Goal: Task Accomplishment & Management: Complete application form

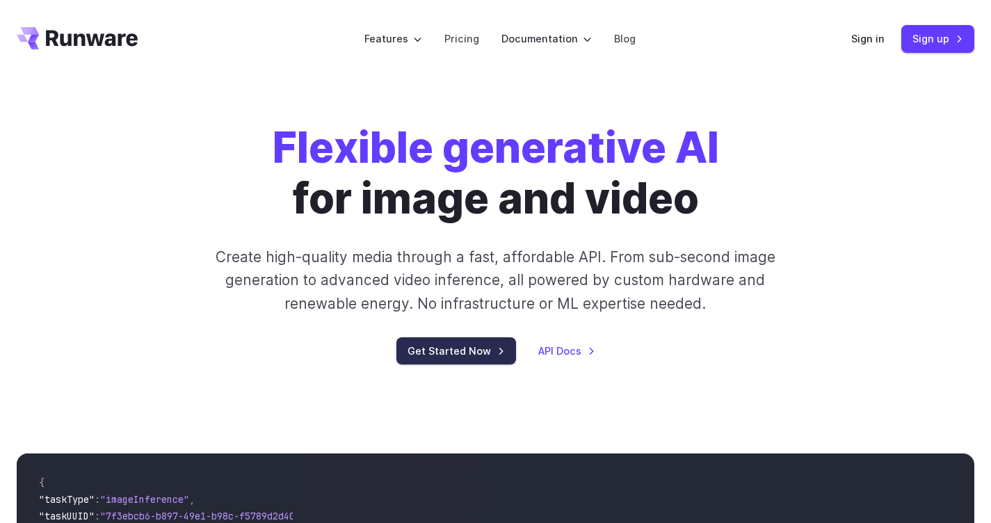
click at [451, 356] on link "Get Started Now" at bounding box center [457, 350] width 120 height 27
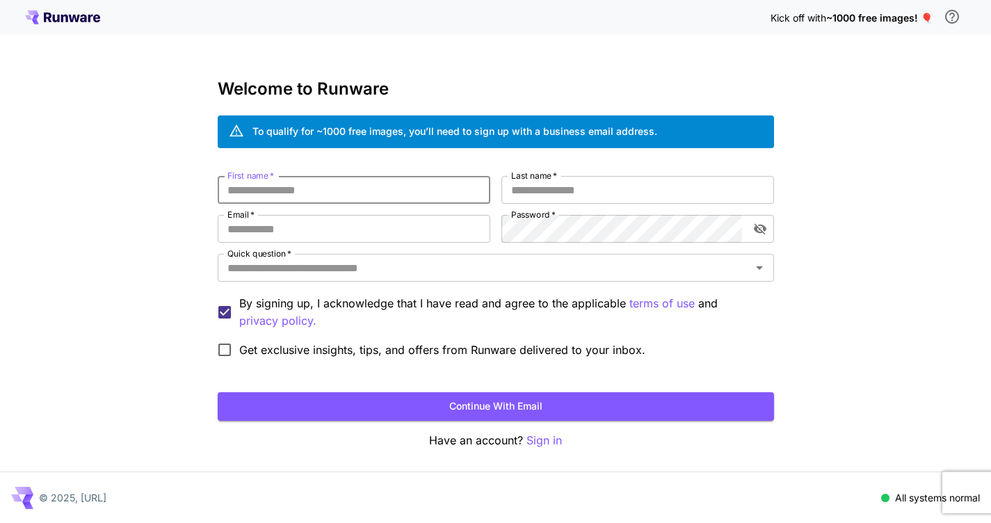
click at [337, 191] on input "First name   *" at bounding box center [354, 190] width 273 height 28
type input "*****"
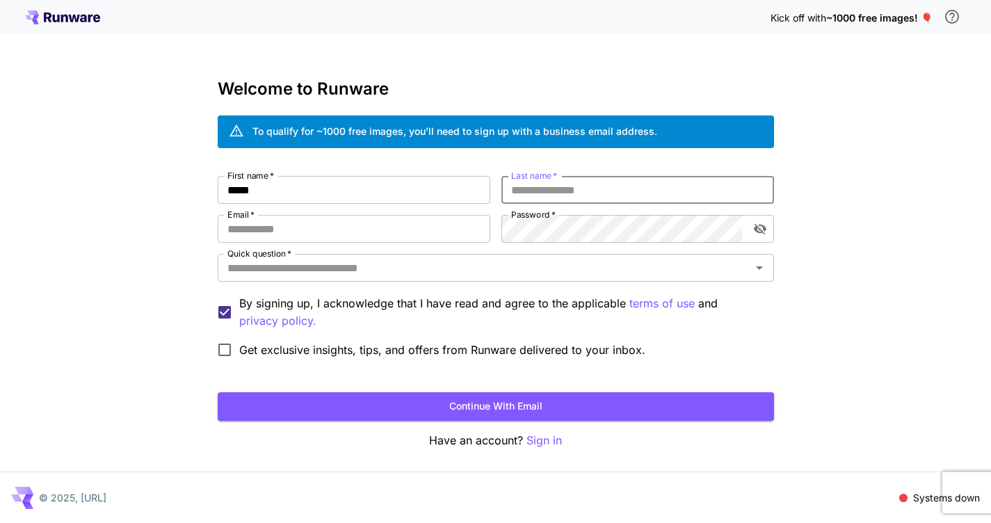
click at [564, 184] on input "Last name   *" at bounding box center [638, 190] width 273 height 28
type input "*****"
click at [403, 238] on input "Email   *" at bounding box center [354, 229] width 273 height 28
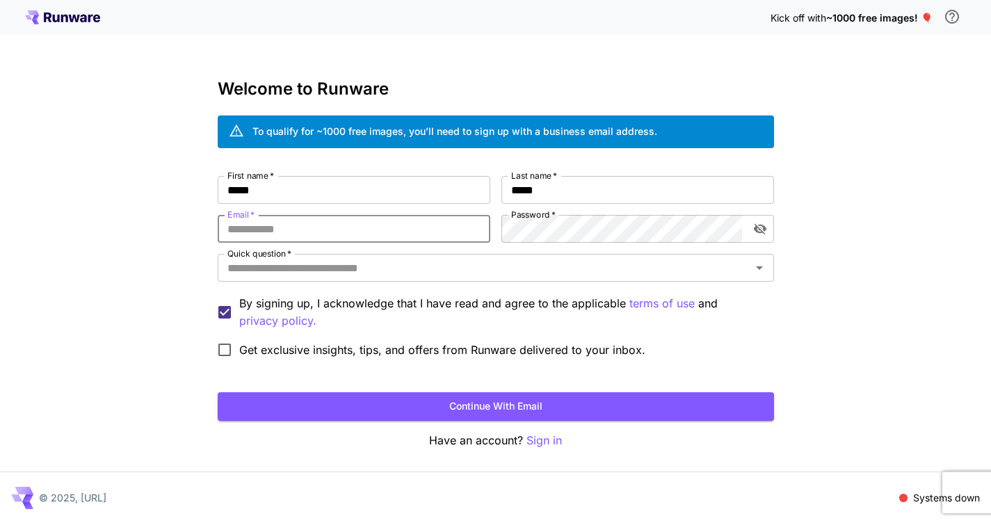
type input "**********"
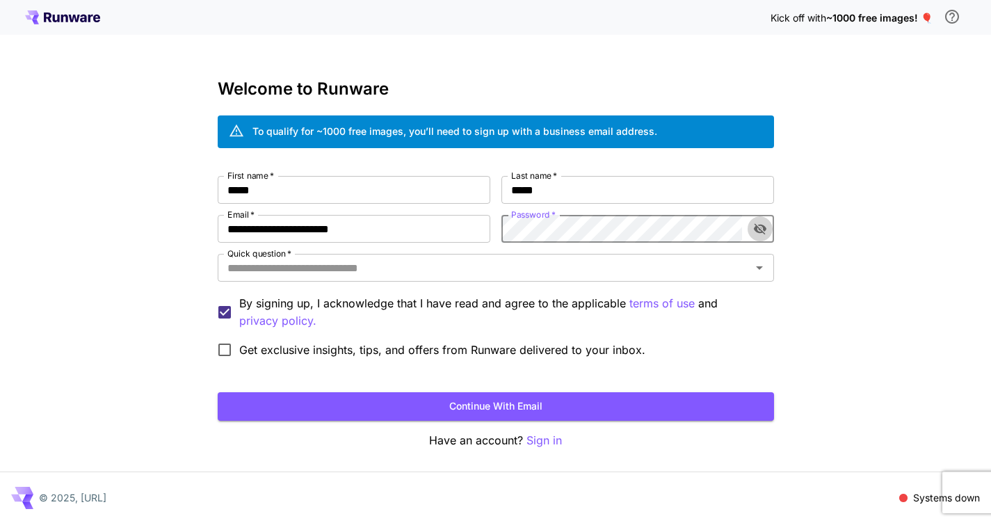
click at [761, 232] on icon "toggle password visibility" at bounding box center [760, 229] width 14 height 14
click at [218, 392] on button "Continue with email" at bounding box center [496, 406] width 557 height 29
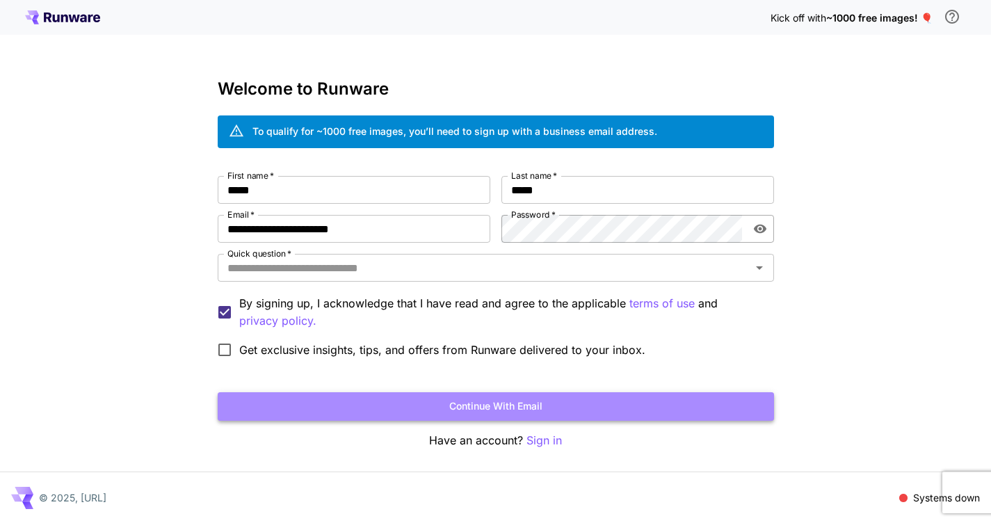
click at [432, 400] on button "Continue with email" at bounding box center [496, 406] width 557 height 29
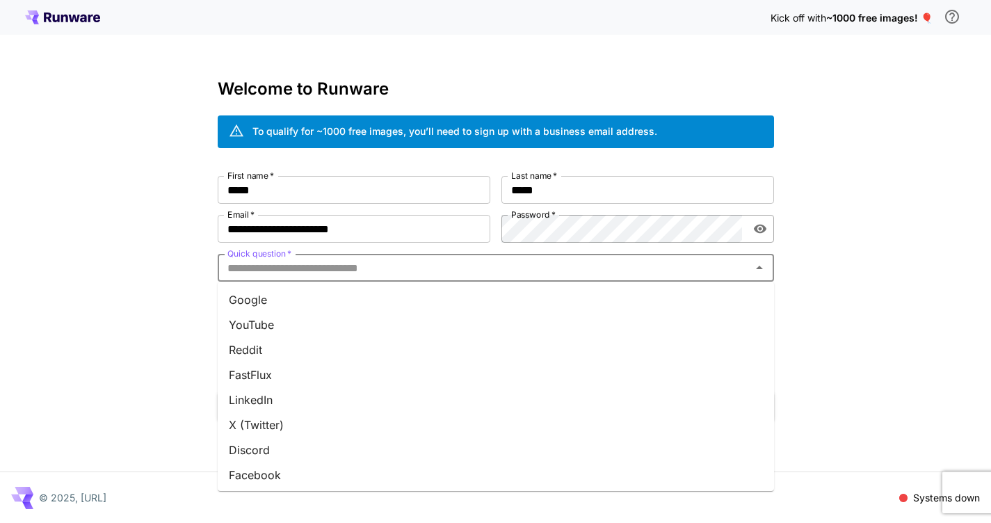
click at [298, 270] on input "Quick question   *" at bounding box center [484, 267] width 525 height 19
click at [240, 328] on li "YouTube" at bounding box center [496, 324] width 557 height 25
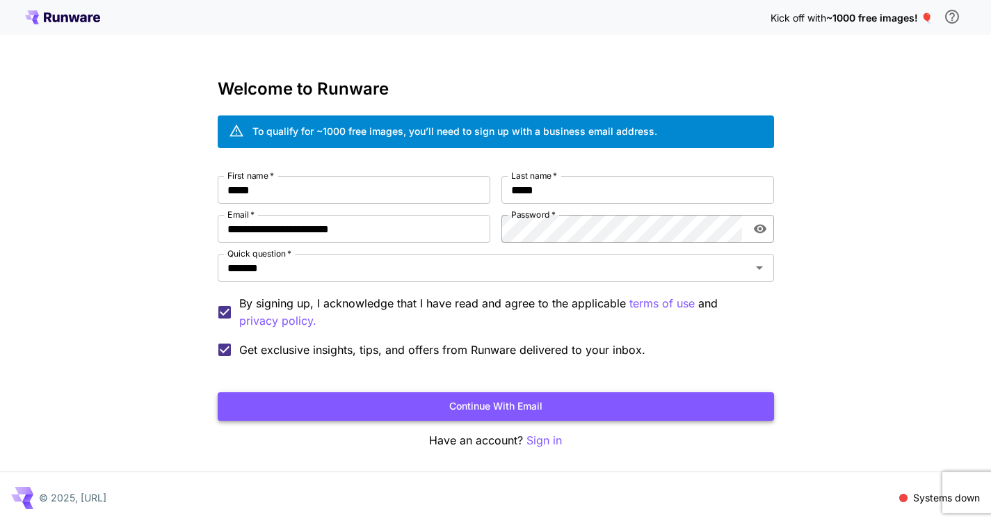
click at [341, 404] on button "Continue with email" at bounding box center [496, 406] width 557 height 29
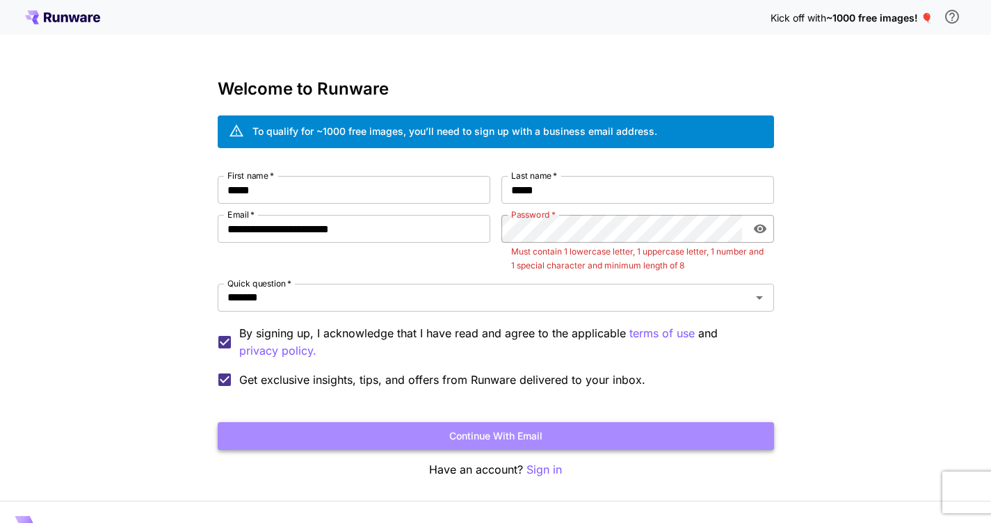
click at [465, 432] on button "Continue with email" at bounding box center [496, 436] width 557 height 29
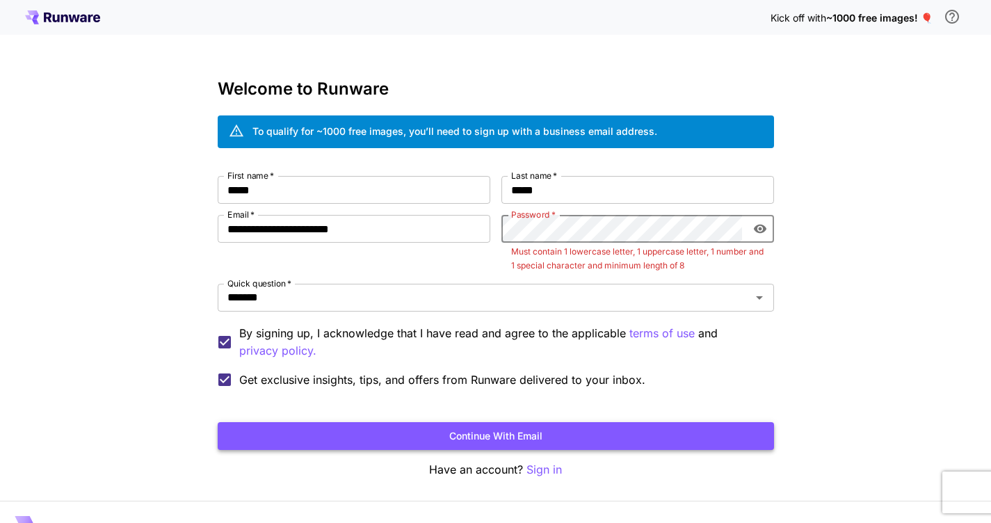
click at [474, 431] on button "Continue with email" at bounding box center [496, 436] width 557 height 29
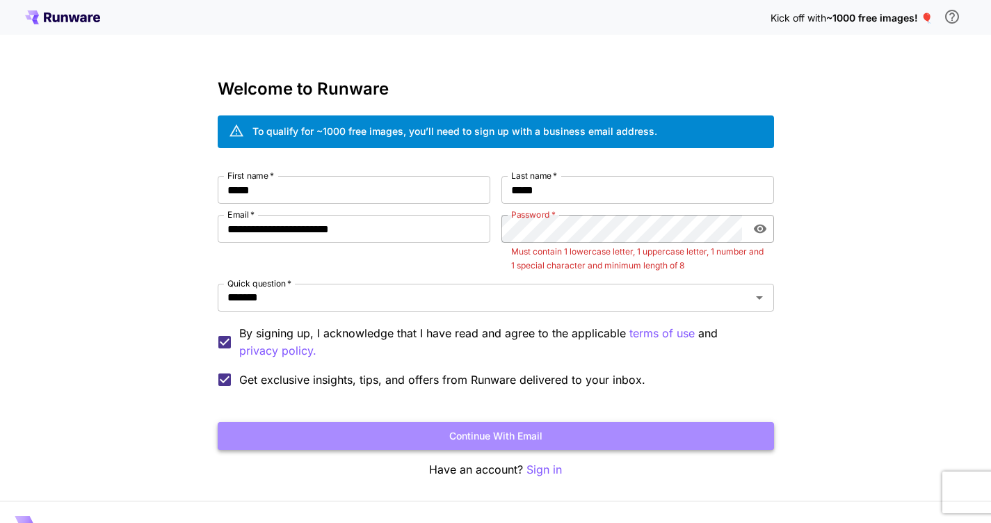
click at [473, 431] on button "Continue with email" at bounding box center [496, 436] width 557 height 29
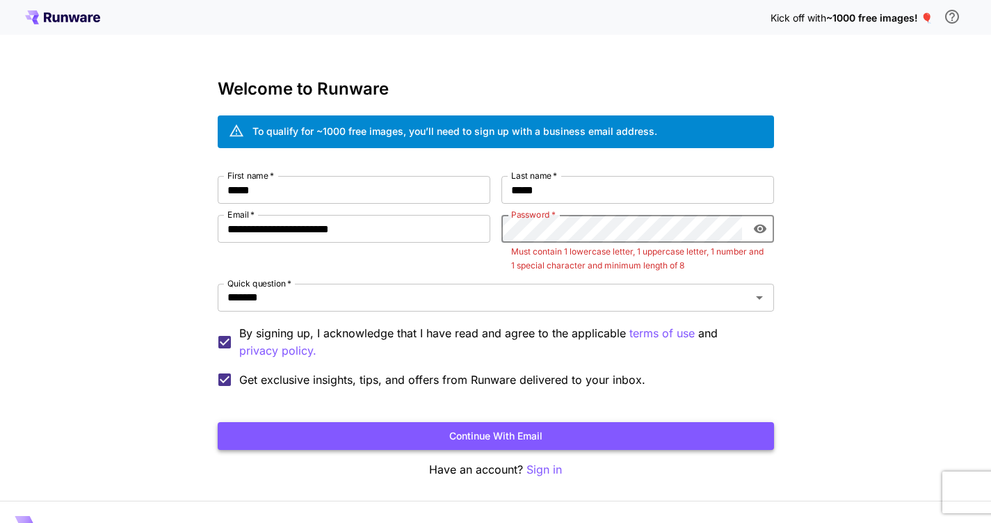
click at [473, 431] on button "Continue with email" at bounding box center [496, 436] width 557 height 29
click at [218, 422] on button "Continue with email" at bounding box center [496, 436] width 557 height 29
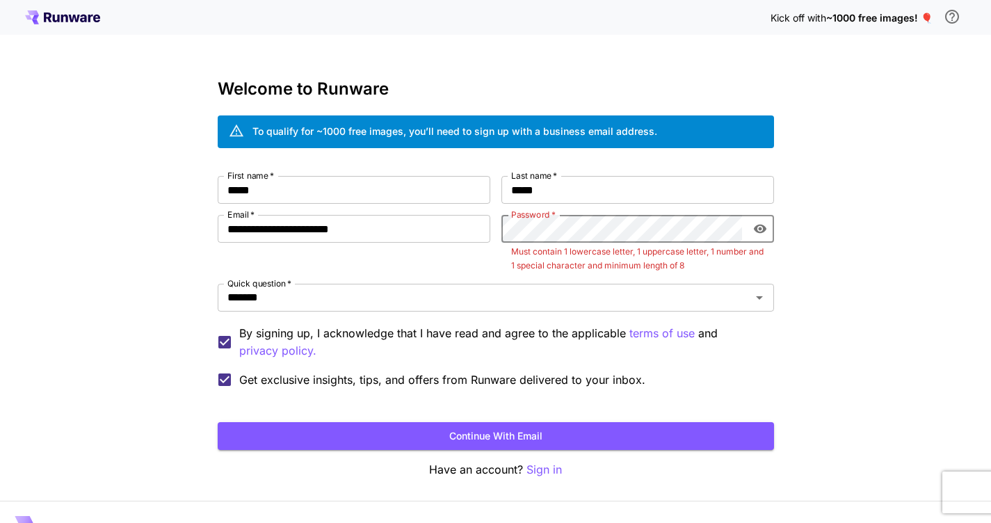
click at [218, 422] on button "Continue with email" at bounding box center [496, 436] width 557 height 29
click at [633, 436] on button "Continue with email" at bounding box center [496, 436] width 557 height 29
click at [632, 437] on button "Continue with email" at bounding box center [496, 436] width 557 height 29
